Goal: Go to known website: Access a specific website the user already knows

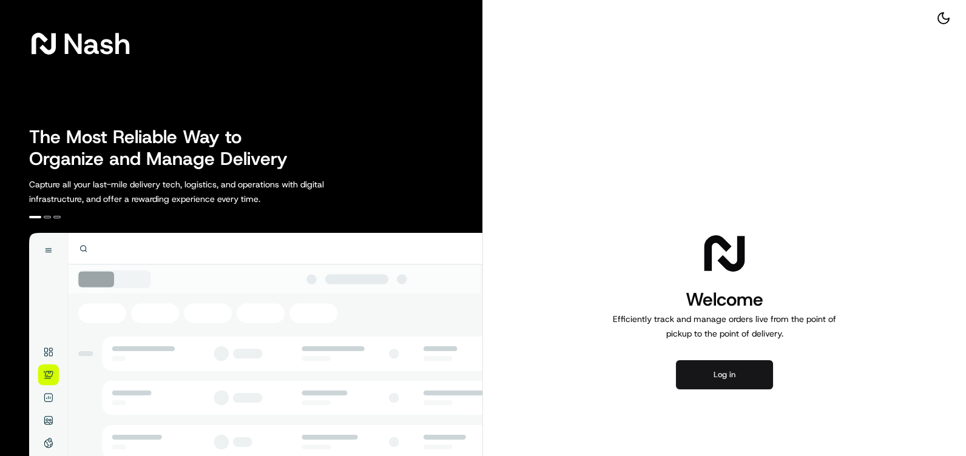
click at [729, 372] on button "Log in" at bounding box center [724, 374] width 97 height 29
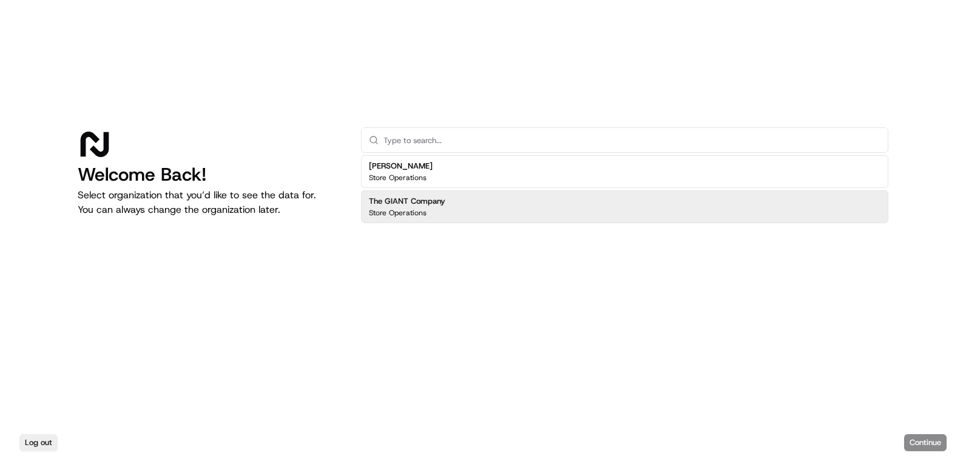
click at [432, 220] on div "The GIANT Company Store Operations" at bounding box center [624, 206] width 527 height 33
click at [918, 439] on button "Continue" at bounding box center [925, 442] width 42 height 17
